Goal: Navigation & Orientation: Find specific page/section

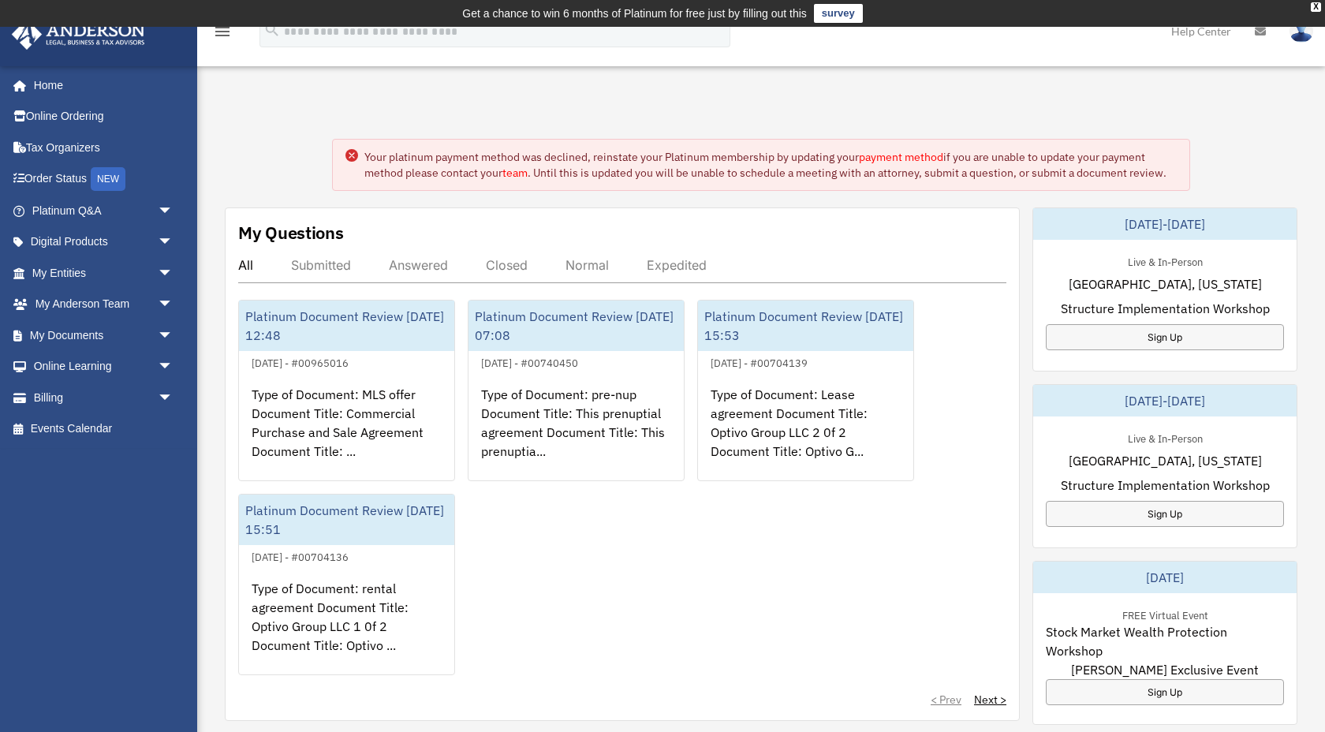
click at [352, 153] on circle at bounding box center [351, 155] width 13 height 13
click at [169, 208] on span "arrow_drop_down" at bounding box center [174, 211] width 32 height 32
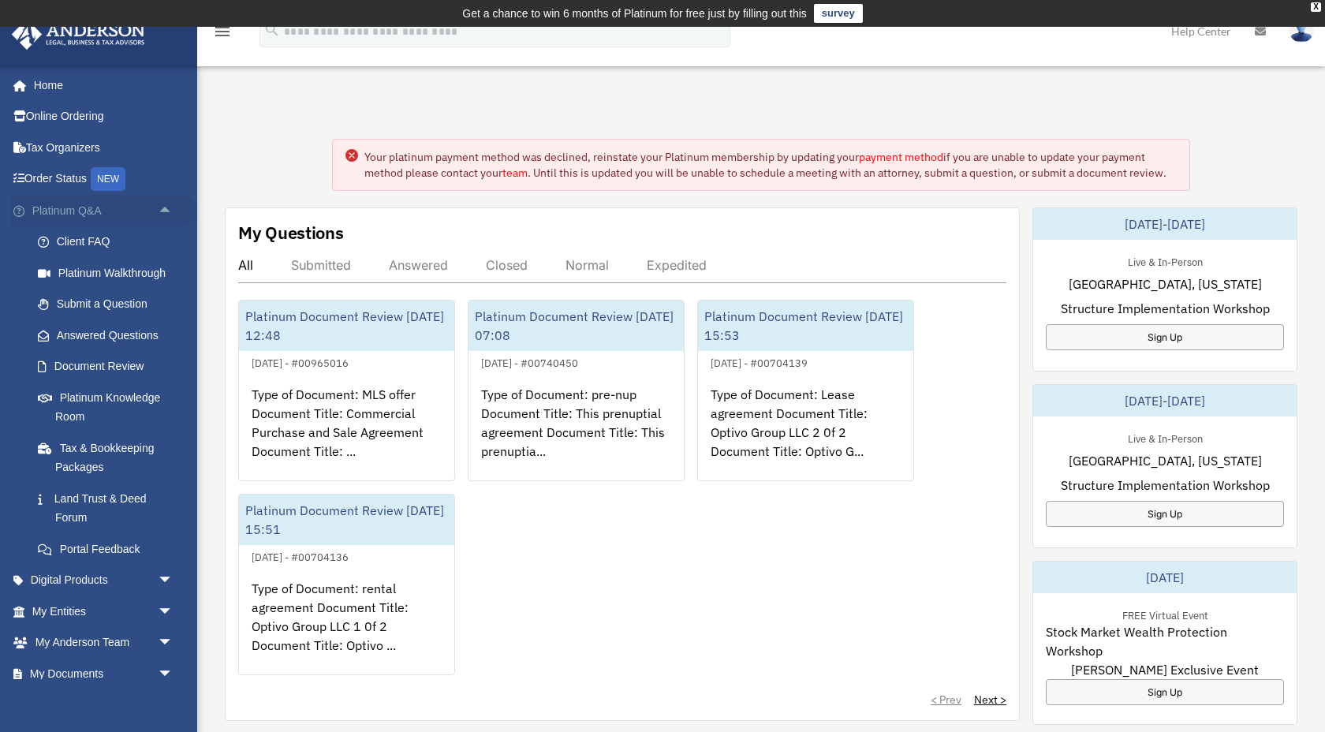
click at [169, 208] on span "arrow_drop_up" at bounding box center [174, 211] width 32 height 32
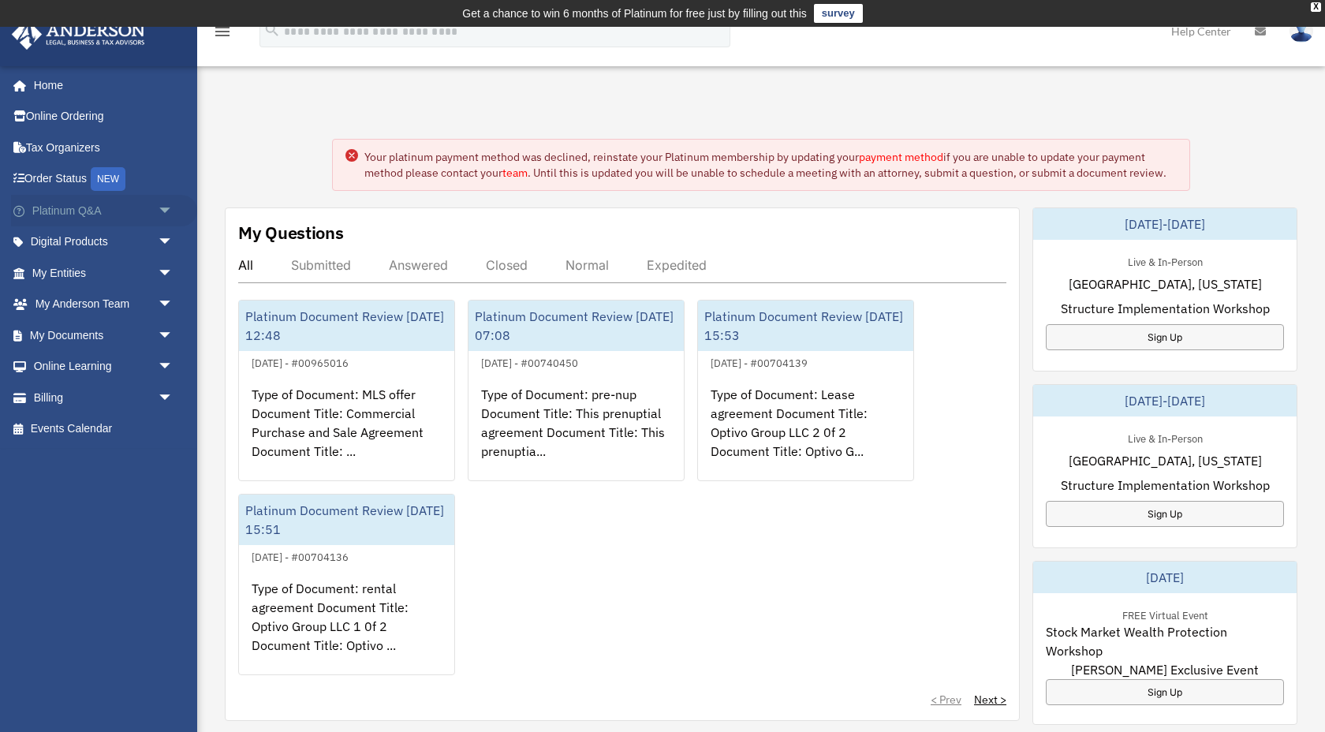
click at [168, 214] on span "arrow_drop_down" at bounding box center [174, 211] width 32 height 32
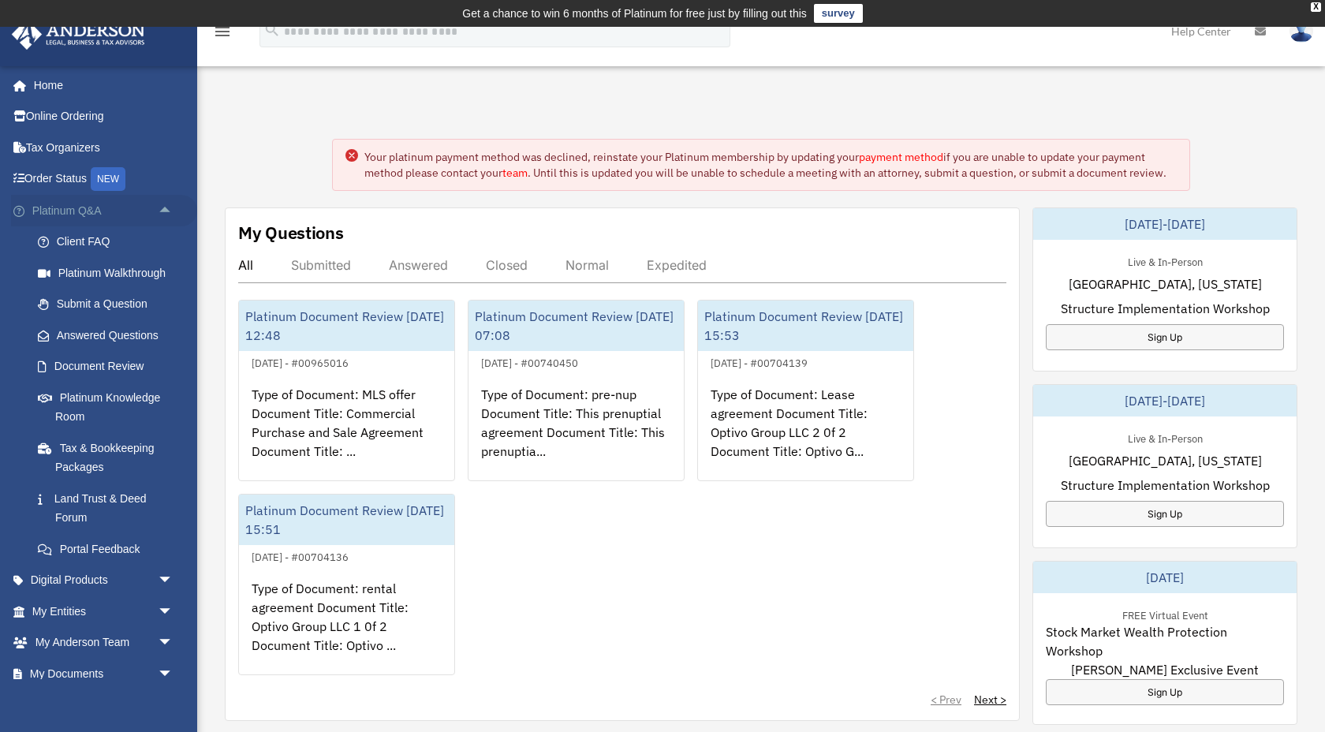
click at [168, 216] on span "arrow_drop_up" at bounding box center [174, 211] width 32 height 32
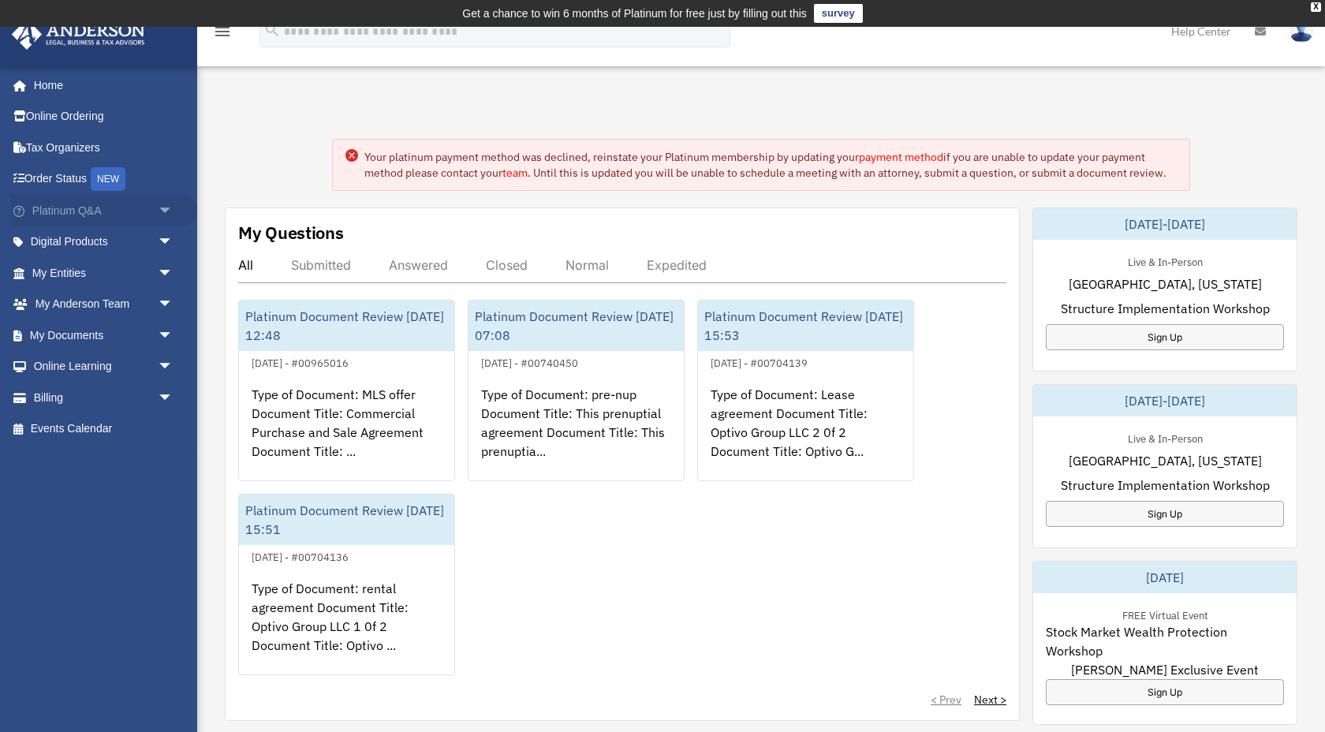
click at [170, 210] on span "arrow_drop_down" at bounding box center [174, 211] width 32 height 32
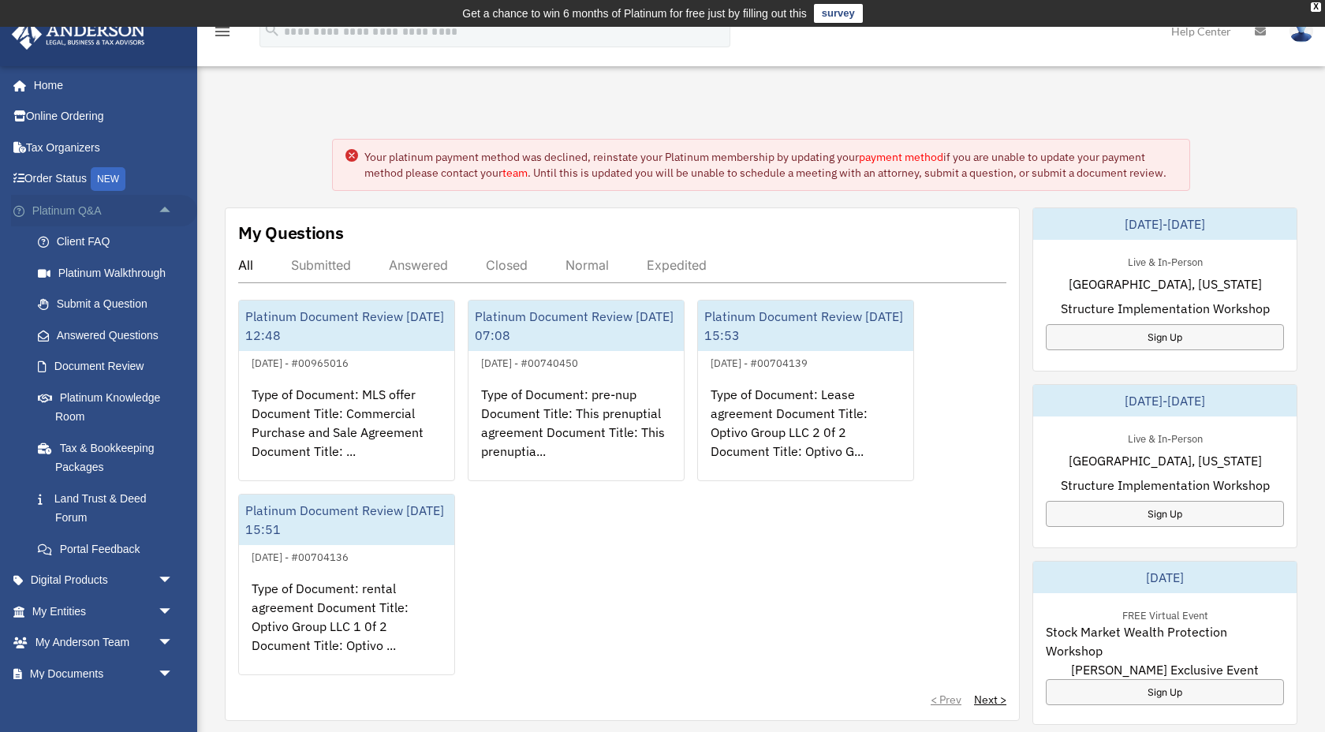
click at [168, 211] on span "arrow_drop_up" at bounding box center [174, 211] width 32 height 32
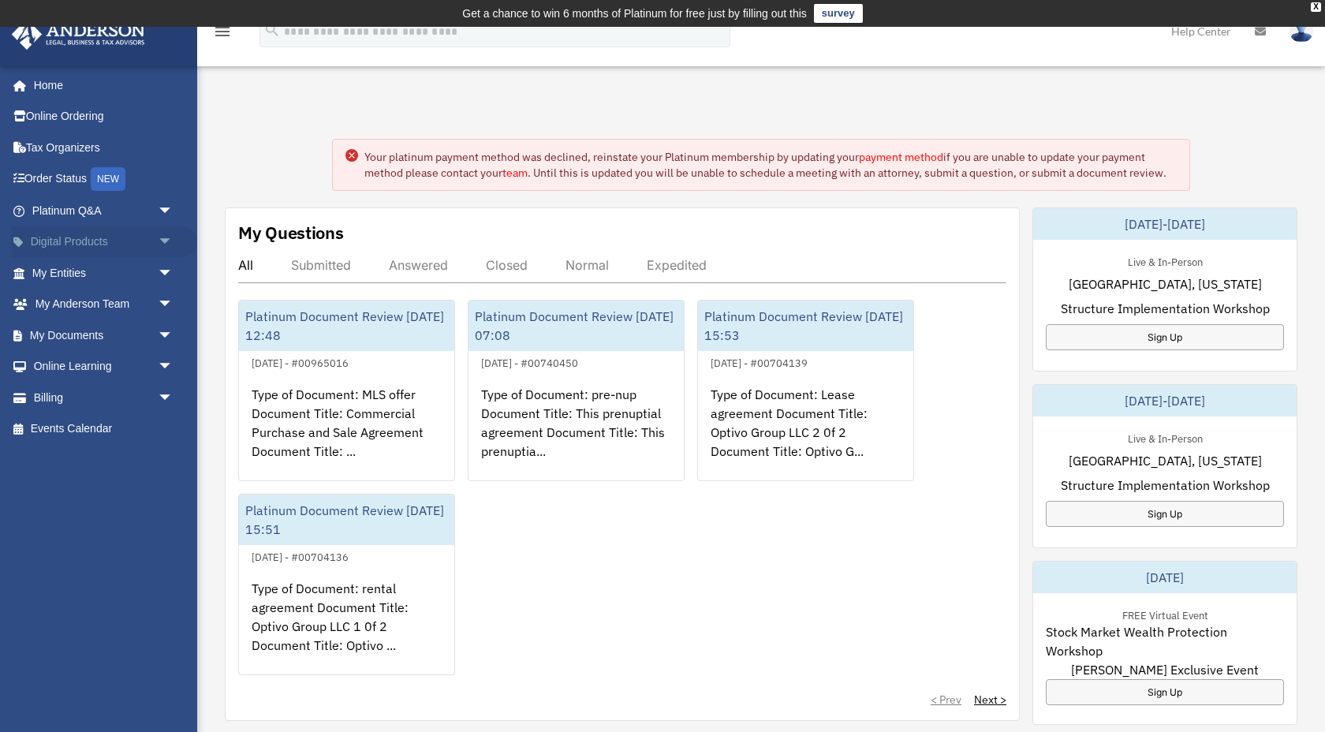
click at [159, 238] on span "arrow_drop_down" at bounding box center [174, 242] width 32 height 32
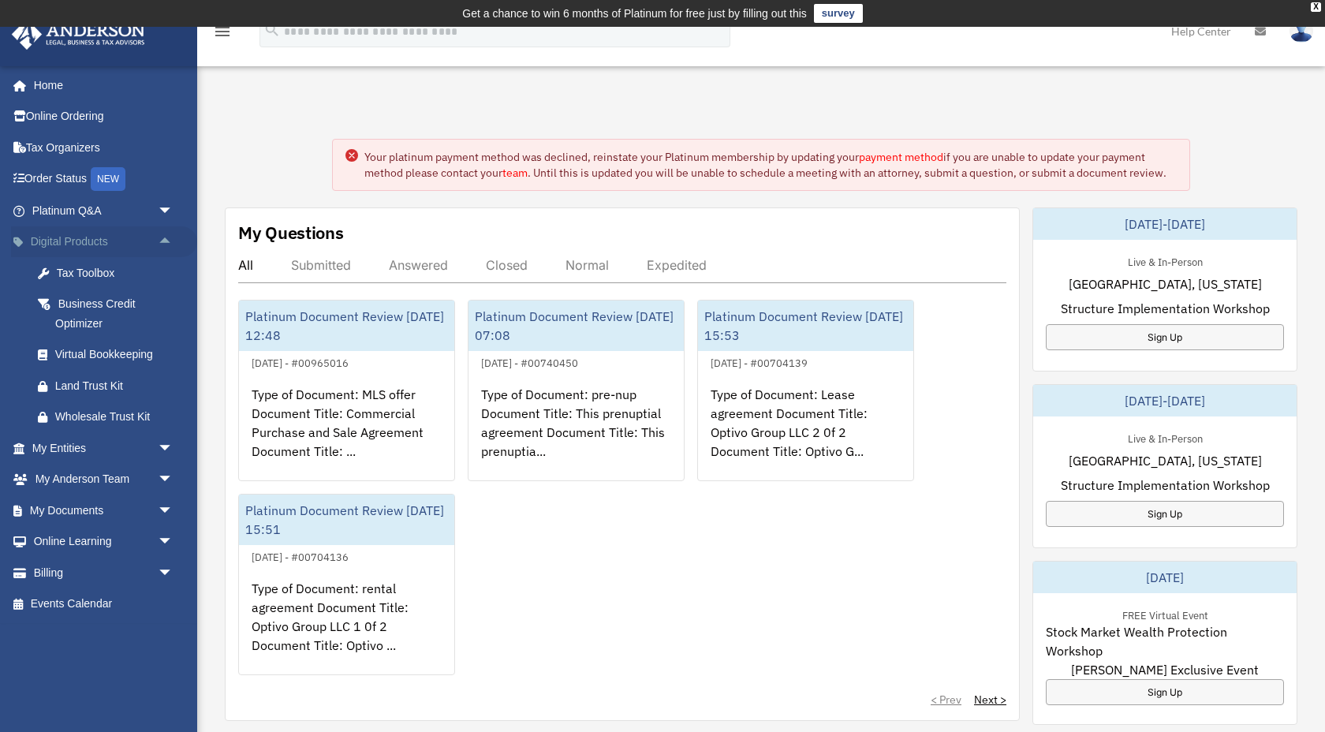
click at [163, 238] on span "arrow_drop_up" at bounding box center [174, 242] width 32 height 32
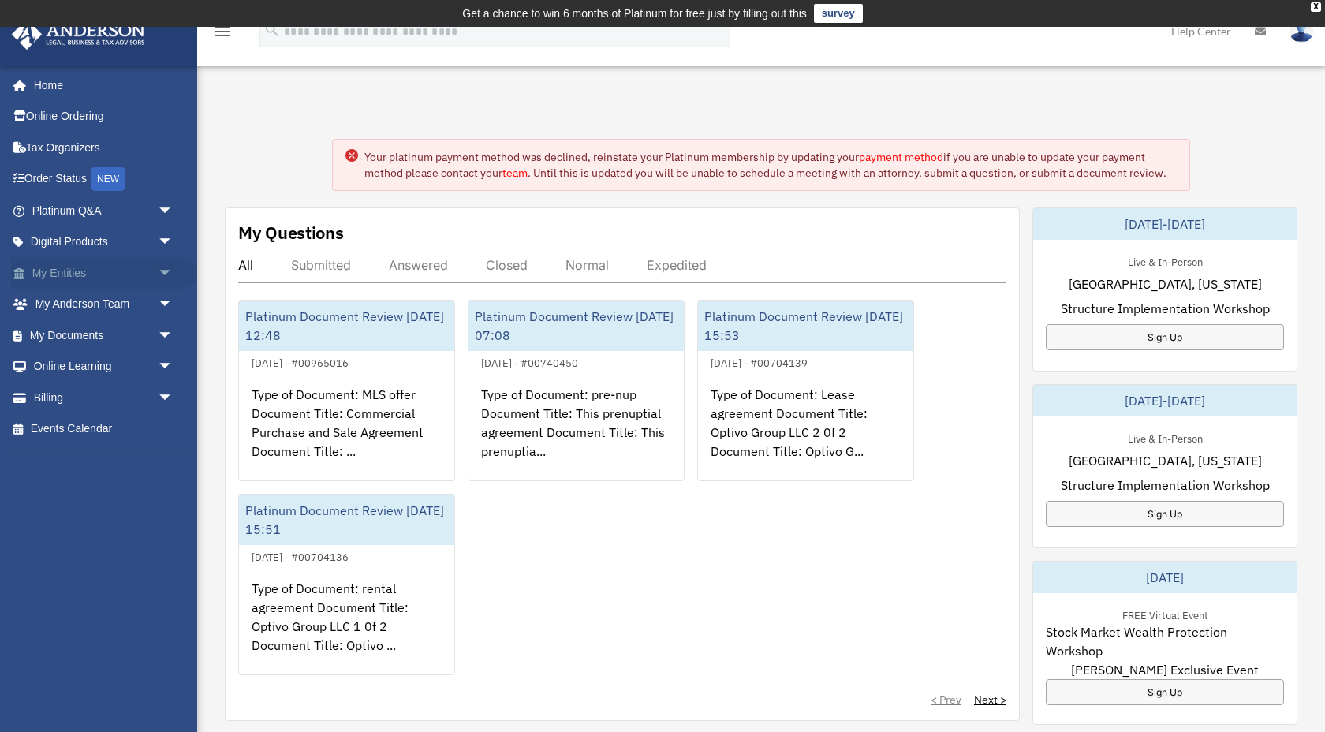
click at [163, 270] on span "arrow_drop_down" at bounding box center [174, 273] width 32 height 32
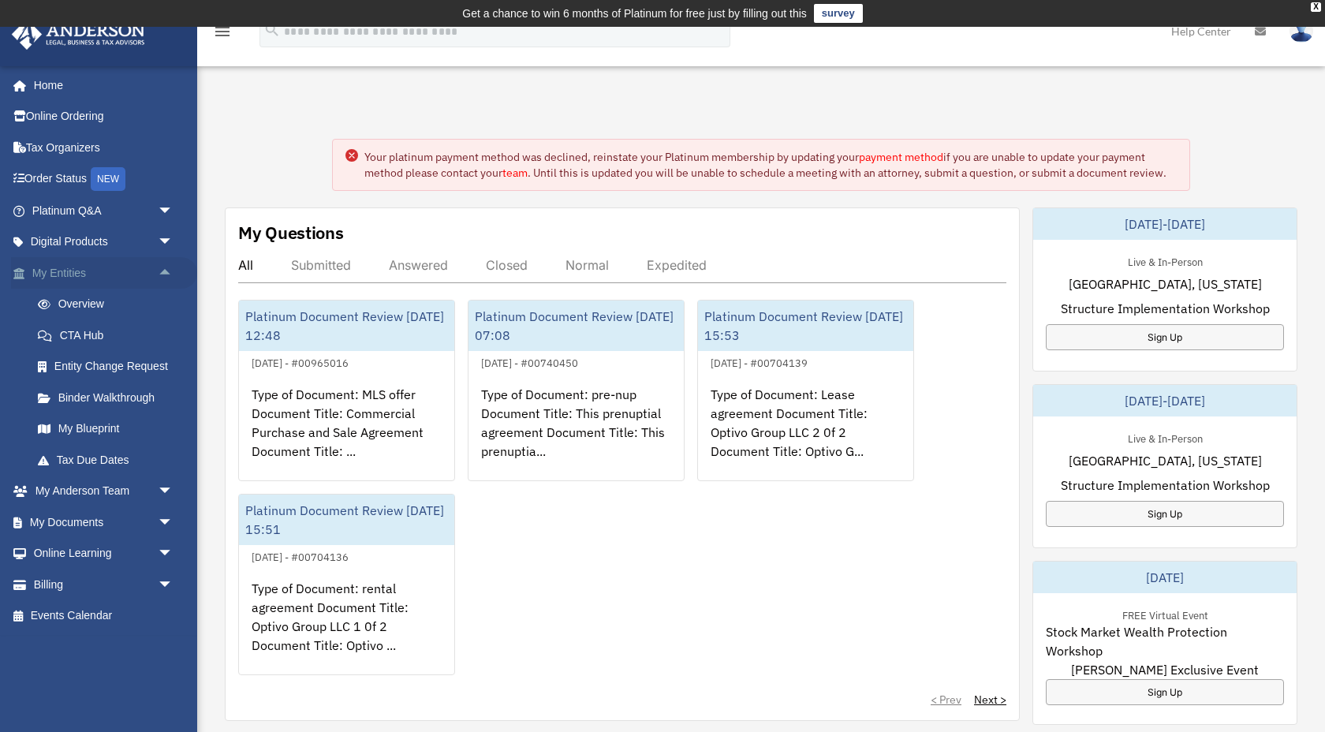
click at [162, 270] on span "arrow_drop_up" at bounding box center [174, 273] width 32 height 32
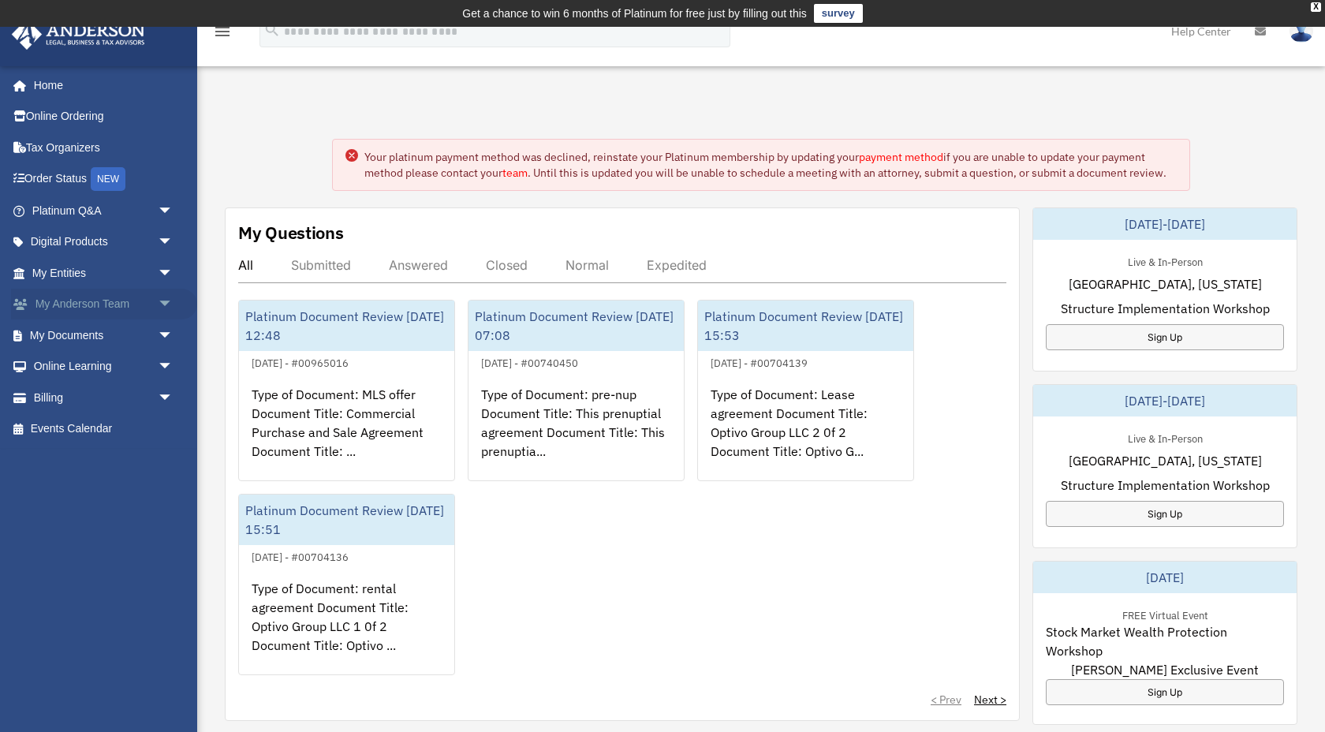
click at [159, 300] on span "arrow_drop_down" at bounding box center [174, 305] width 32 height 32
click at [159, 300] on span "arrow_drop_up" at bounding box center [174, 305] width 32 height 32
click at [164, 213] on span "arrow_drop_down" at bounding box center [174, 211] width 32 height 32
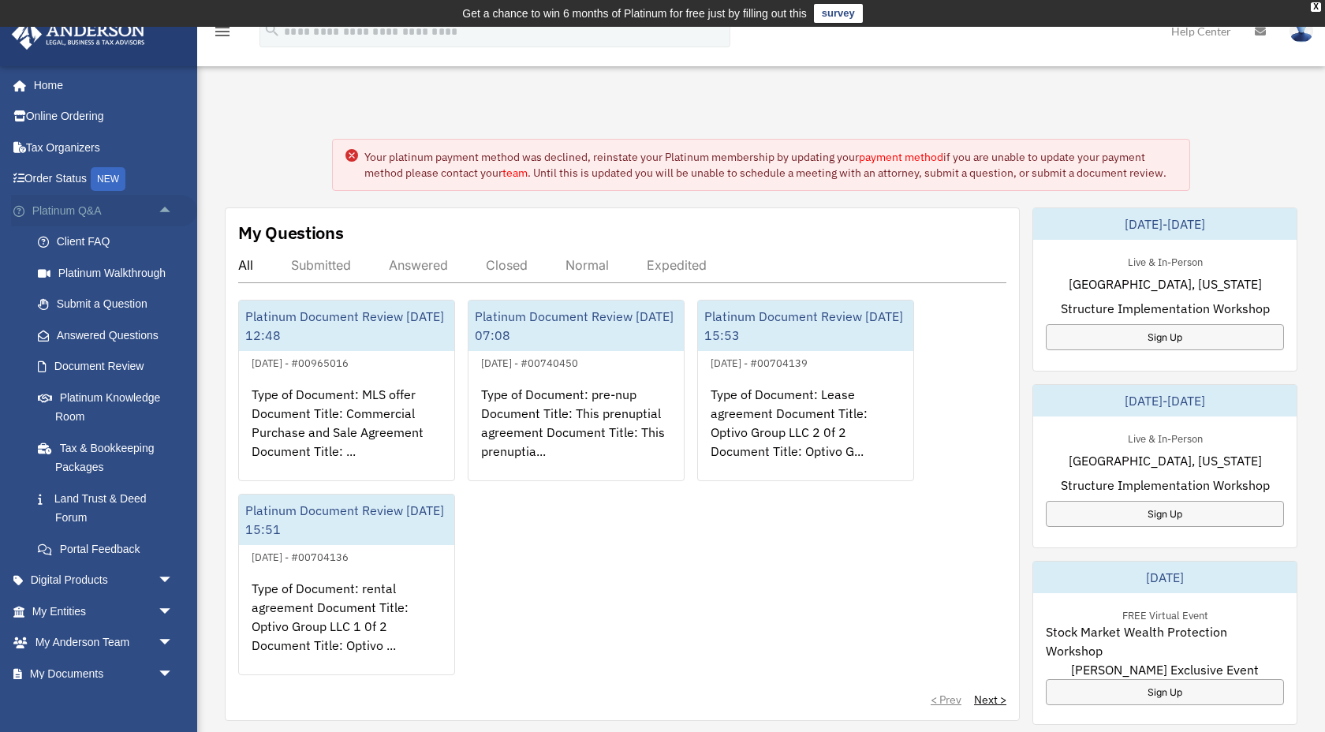
click at [165, 208] on span "arrow_drop_up" at bounding box center [174, 211] width 32 height 32
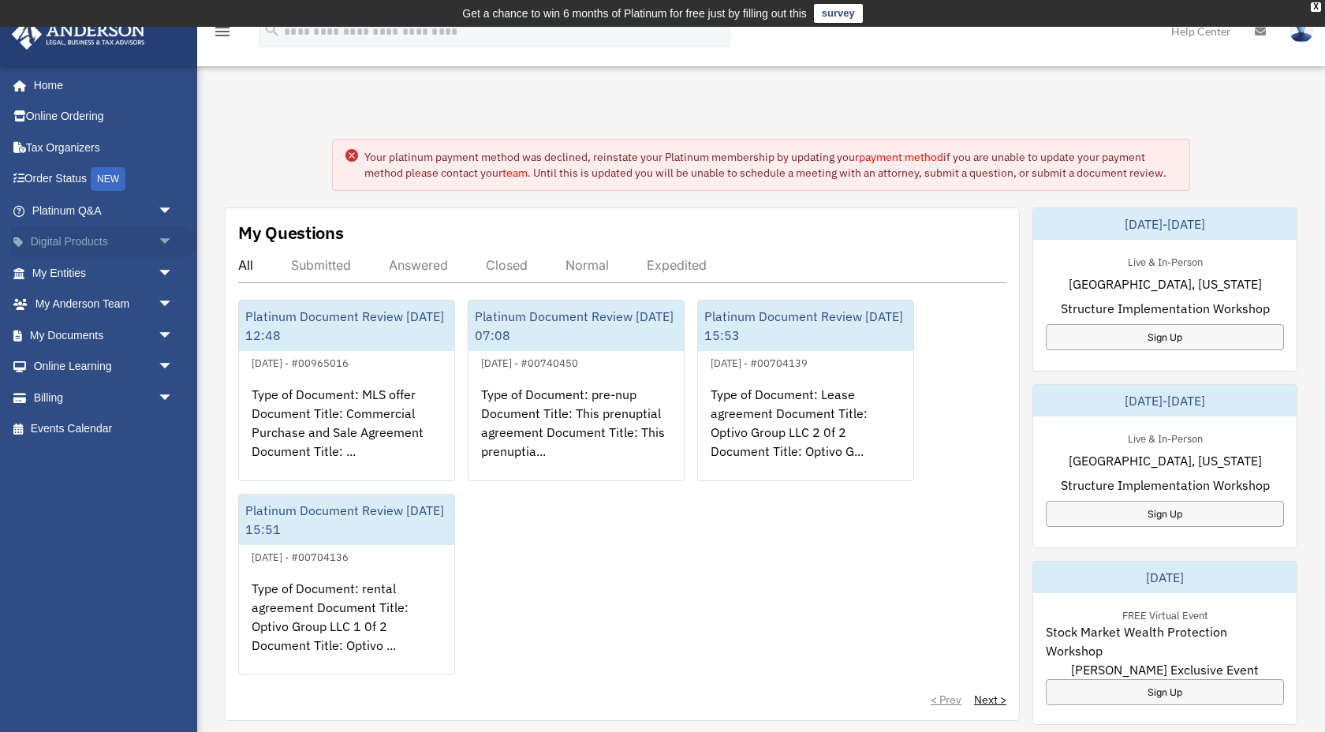
click at [161, 239] on span "arrow_drop_down" at bounding box center [174, 242] width 32 height 32
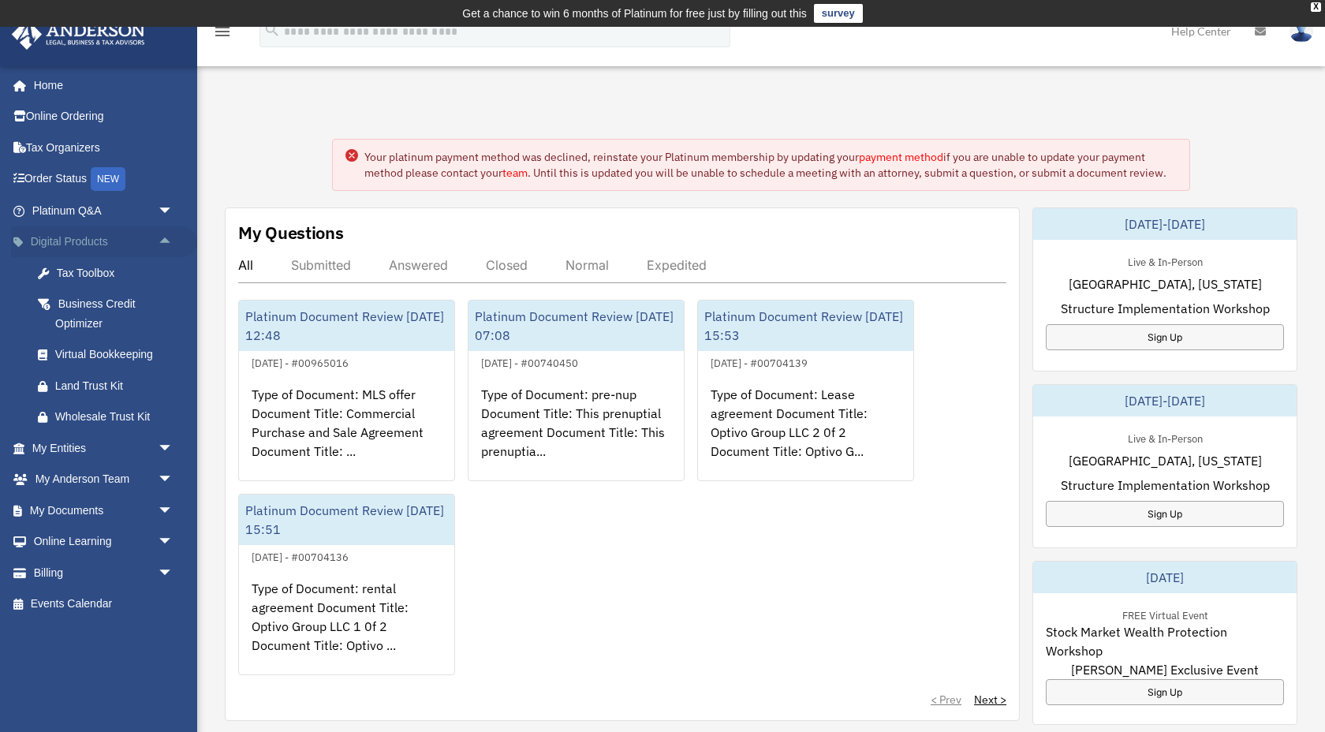
click at [161, 239] on span "arrow_drop_up" at bounding box center [174, 242] width 32 height 32
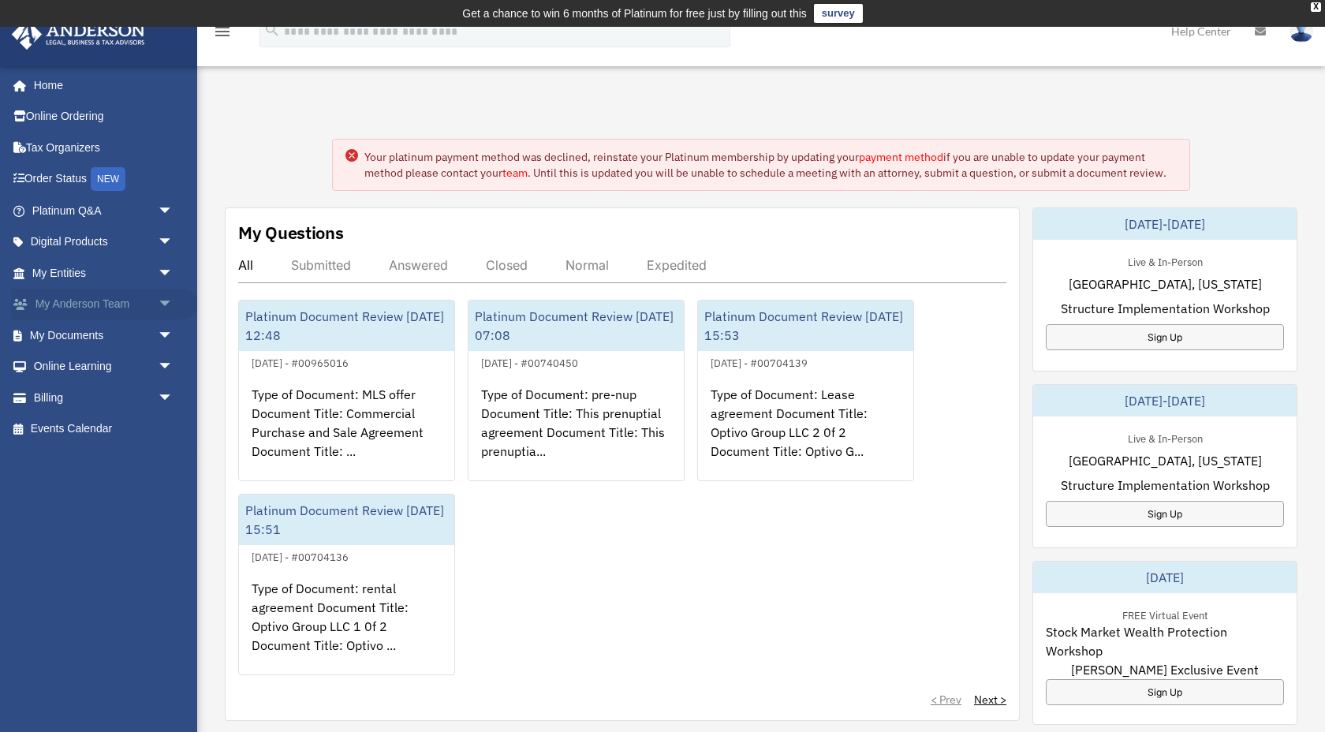
click at [165, 298] on span "arrow_drop_down" at bounding box center [174, 305] width 32 height 32
click at [165, 298] on span "arrow_drop_up" at bounding box center [174, 305] width 32 height 32
click at [160, 363] on span "arrow_drop_down" at bounding box center [174, 367] width 32 height 32
click at [160, 363] on span "arrow_drop_up" at bounding box center [174, 367] width 32 height 32
click at [62, 436] on link "Events Calendar" at bounding box center [104, 429] width 186 height 32
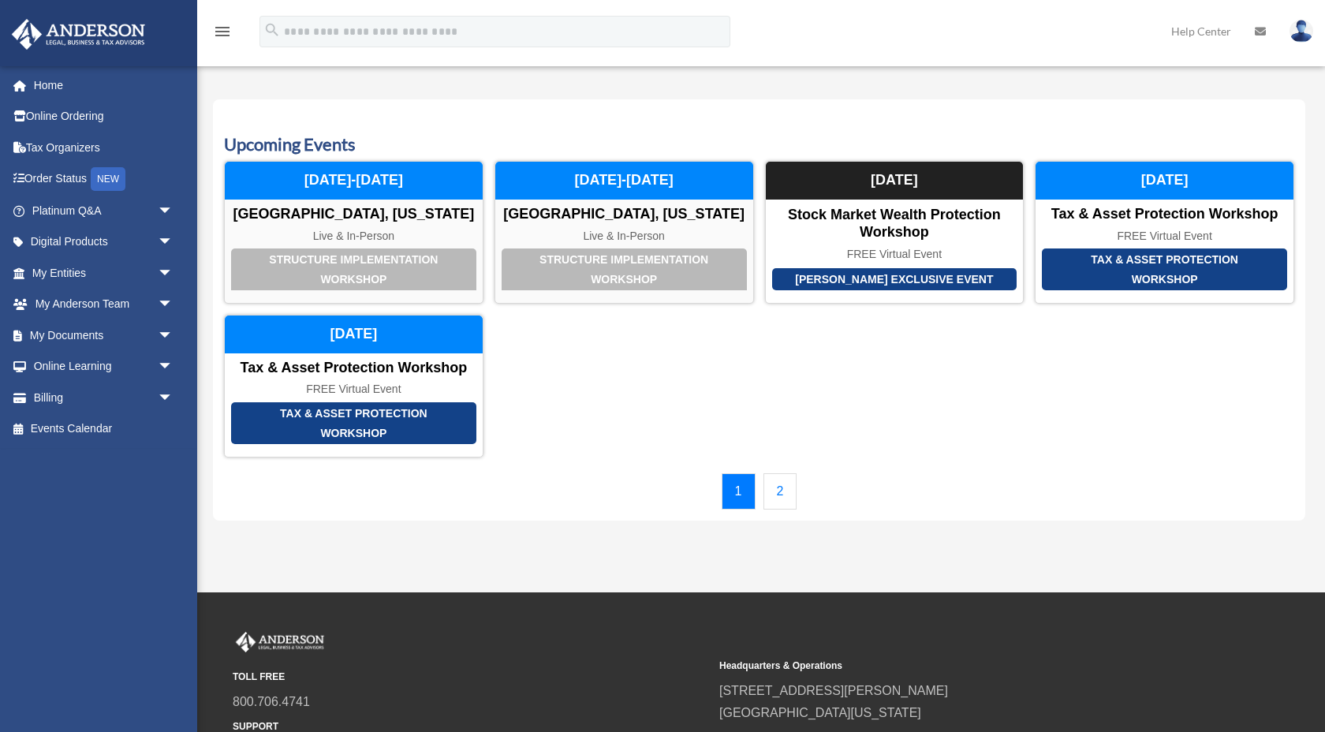
click at [63, 430] on link "Events Calendar" at bounding box center [100, 429] width 178 height 32
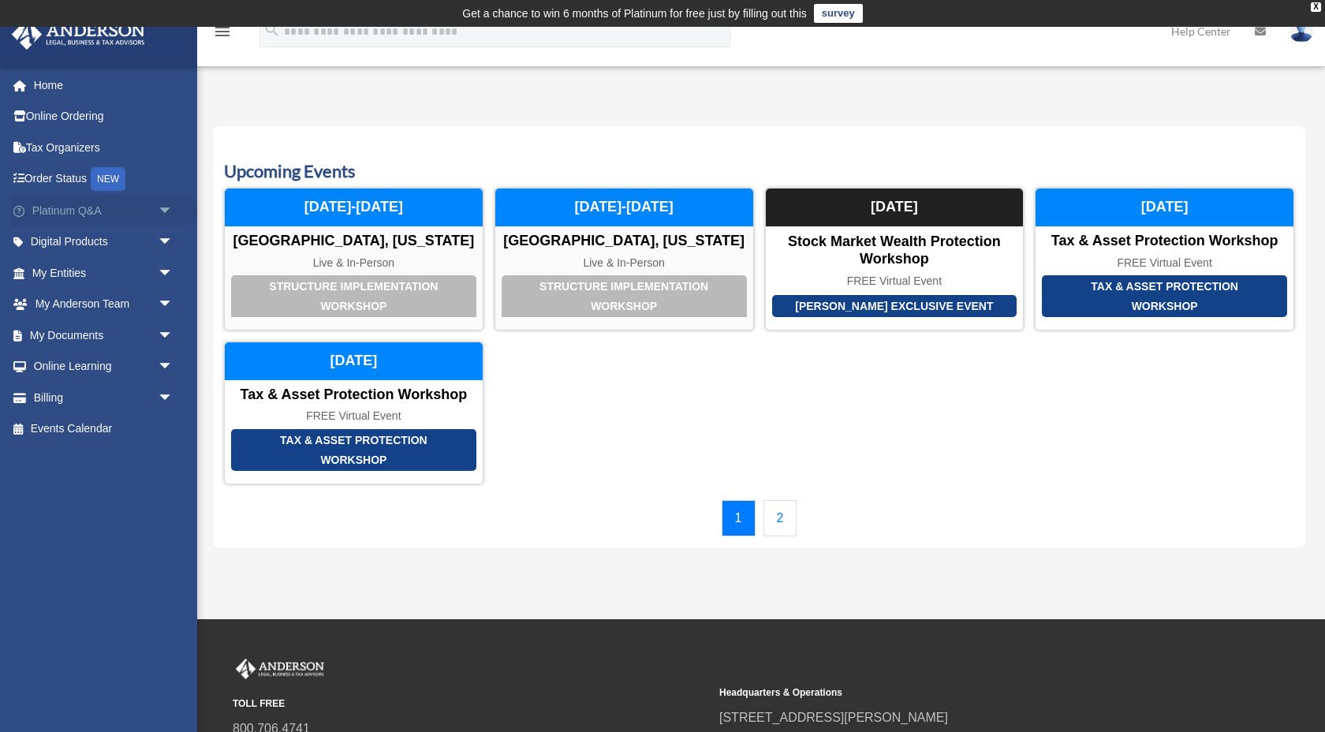
click at [60, 209] on link "Platinum Q&A arrow_drop_down" at bounding box center [104, 211] width 186 height 32
click at [161, 210] on span "arrow_drop_down" at bounding box center [174, 211] width 32 height 32
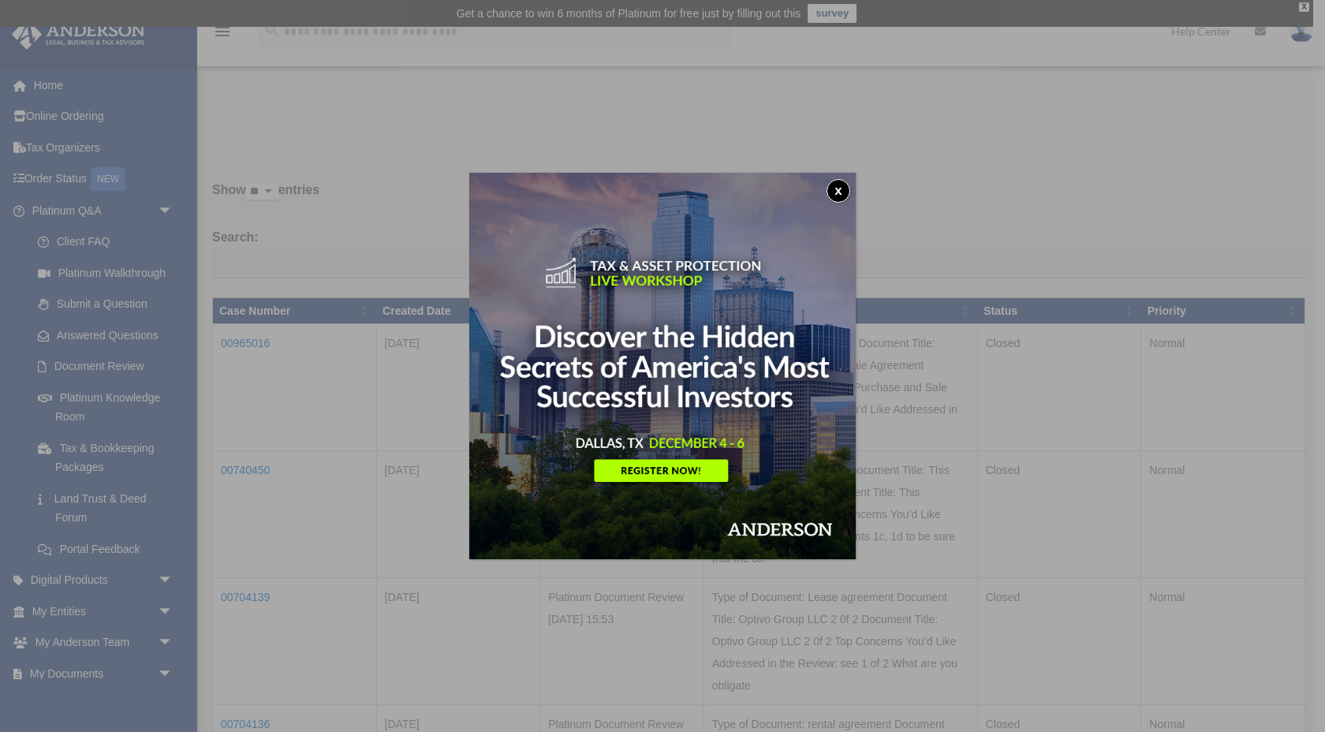
click at [839, 186] on button "x" at bounding box center [838, 191] width 24 height 24
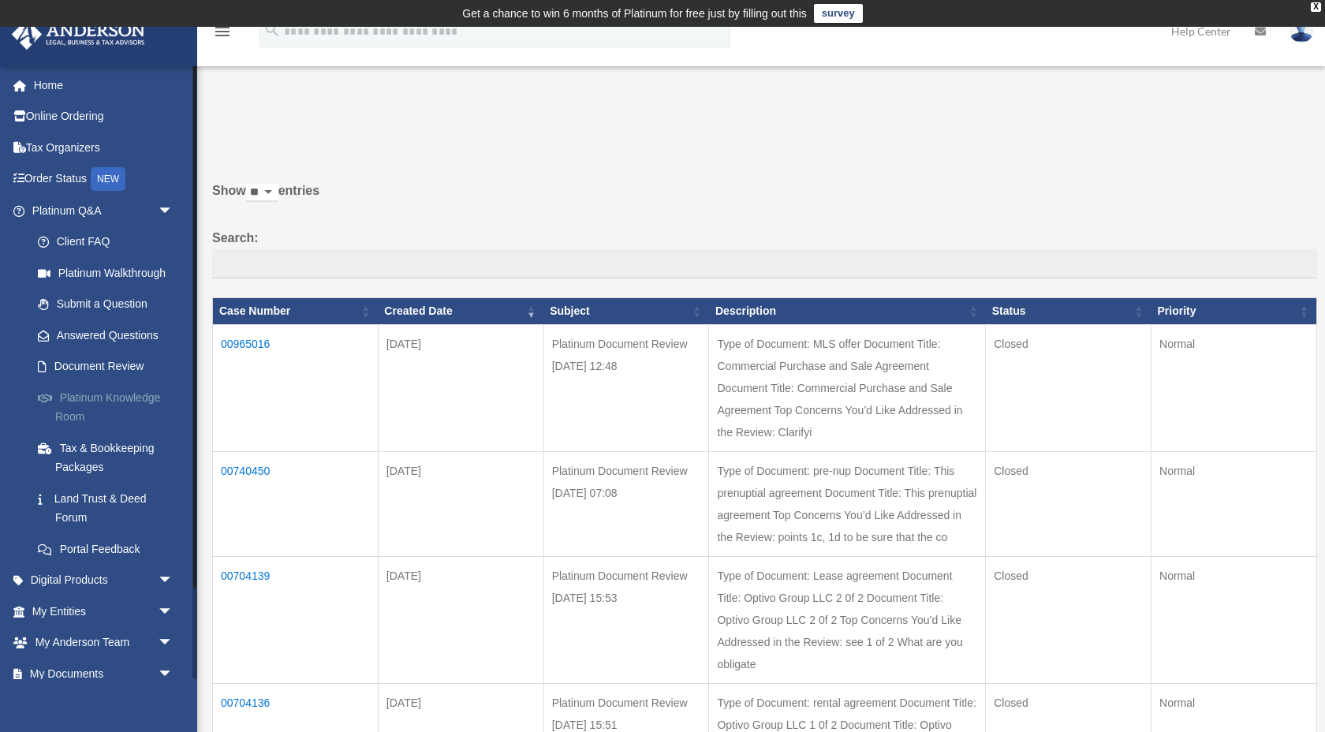
click at [104, 395] on link "Platinum Knowledge Room" at bounding box center [109, 407] width 175 height 50
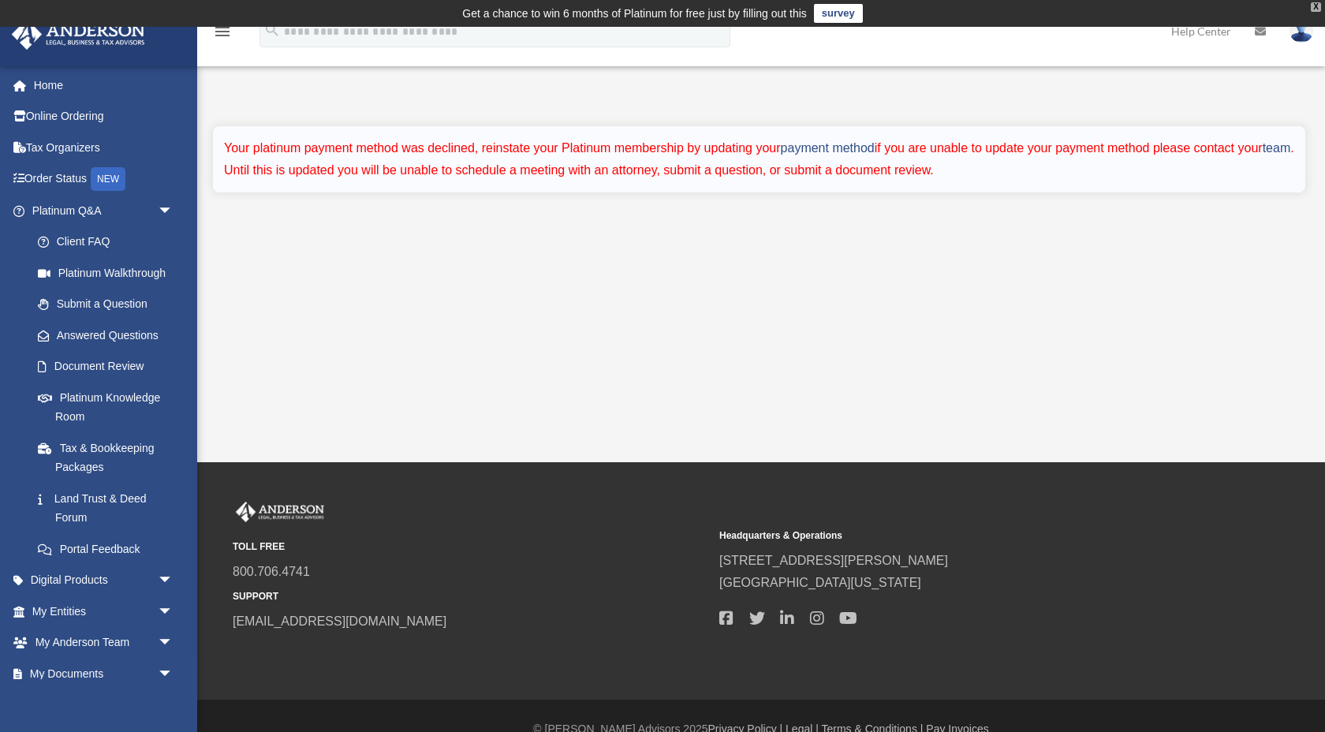
click at [1312, 9] on div "X" at bounding box center [1316, 6] width 10 height 9
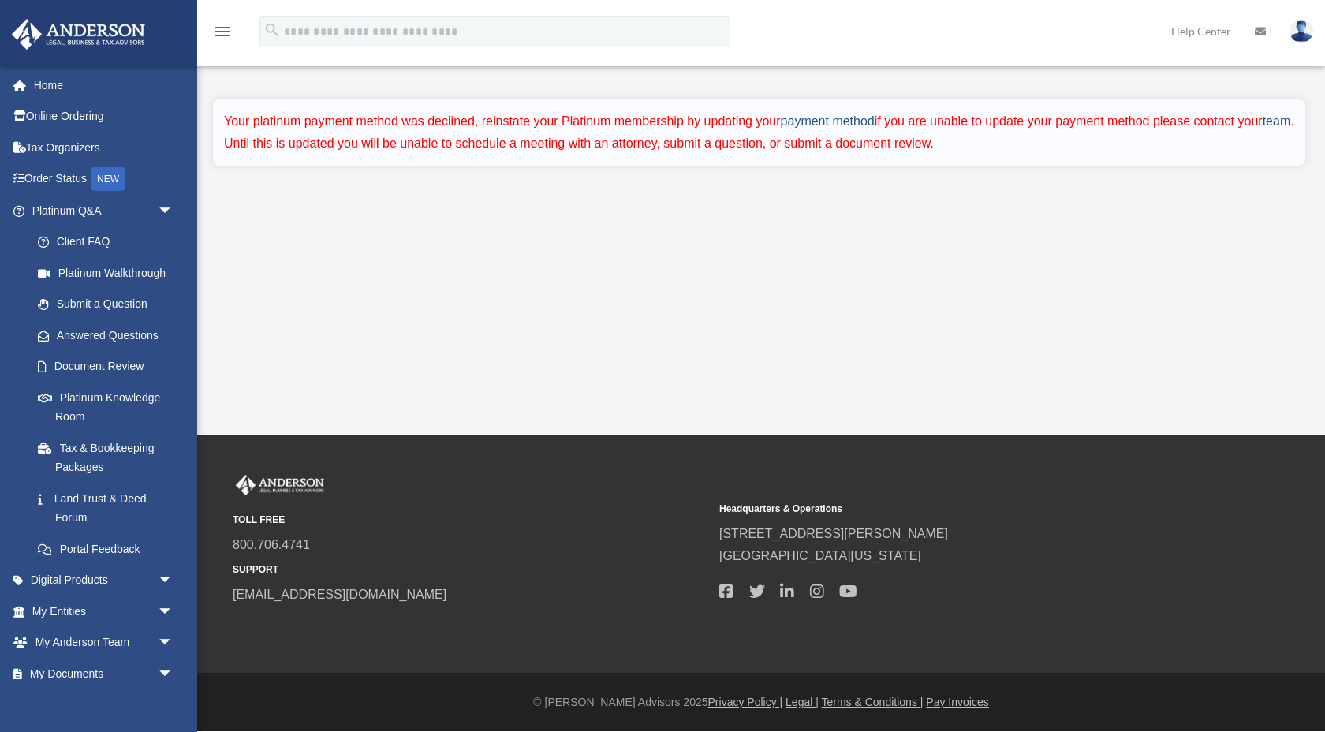
click at [806, 123] on link "payment method" at bounding box center [828, 120] width 94 height 13
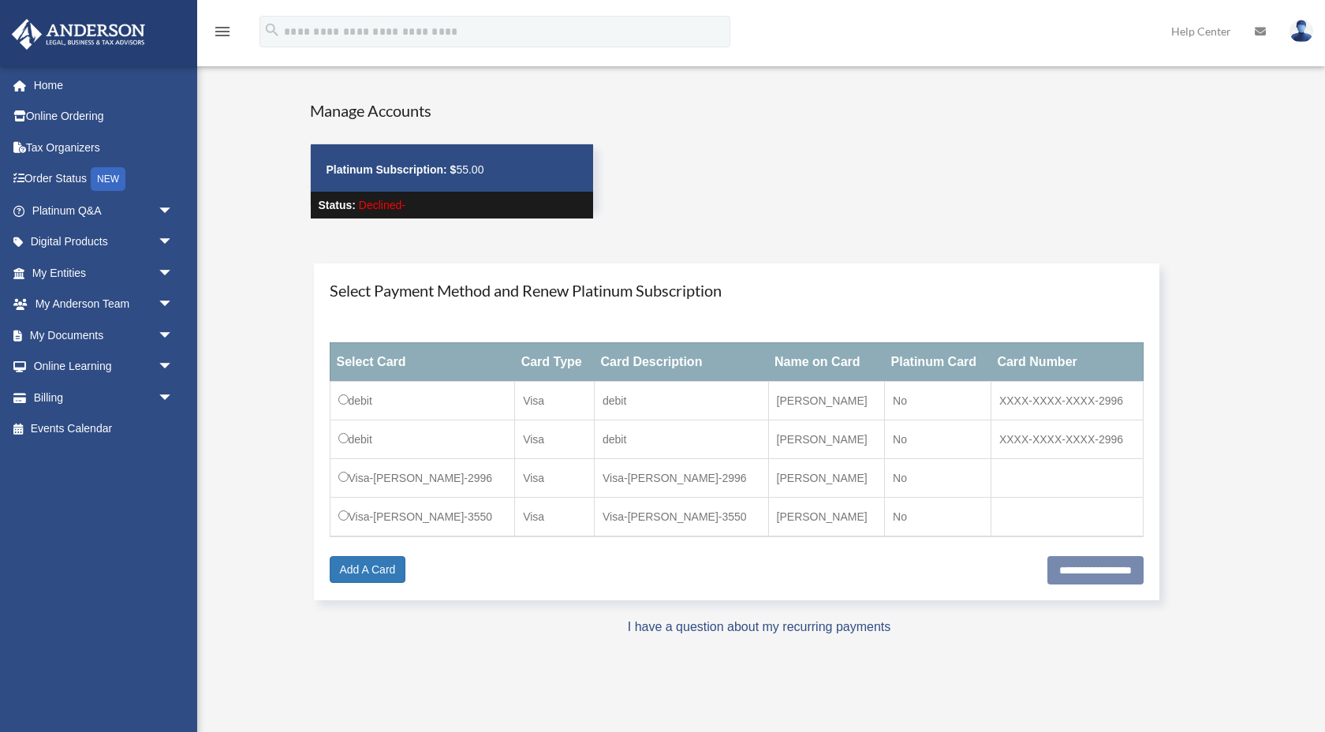
click at [359, 386] on td "debit" at bounding box center [422, 400] width 185 height 39
click at [1303, 35] on img at bounding box center [1301, 31] width 24 height 23
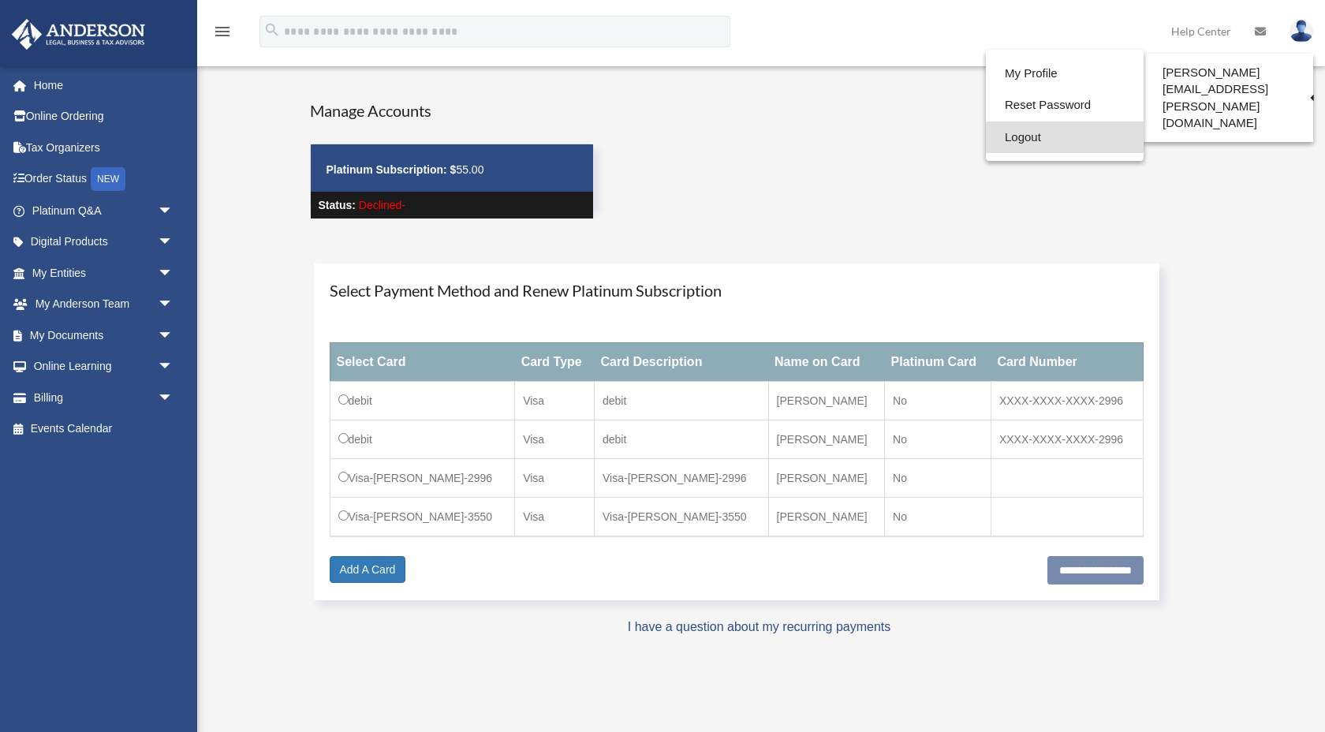
click at [1071, 136] on link "Logout" at bounding box center [1065, 137] width 158 height 32
